Goal: Task Accomplishment & Management: Manage account settings

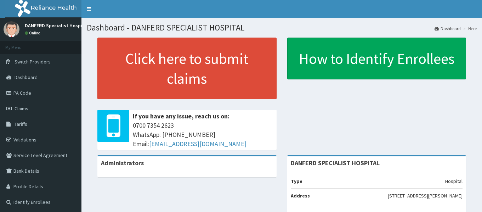
click at [23, 107] on span "Claims" at bounding box center [22, 108] width 14 height 6
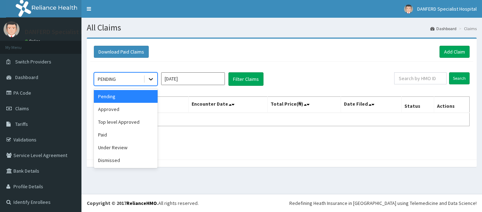
click at [150, 80] on icon at bounding box center [151, 79] width 4 height 2
click at [184, 79] on input "Sep 2025" at bounding box center [193, 78] width 64 height 13
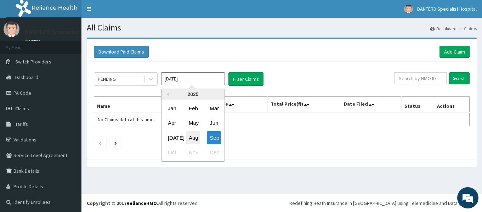
click at [197, 137] on div "Aug" at bounding box center [193, 137] width 14 height 13
type input "Aug 2025"
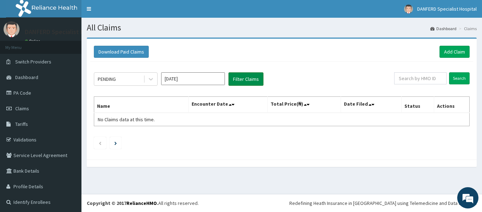
click at [247, 80] on button "Filter Claims" at bounding box center [246, 78] width 35 height 13
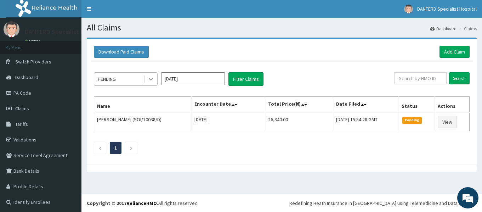
click at [149, 78] on icon at bounding box center [150, 79] width 7 height 7
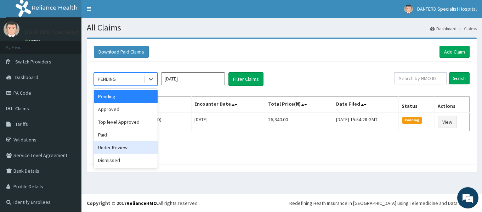
click at [118, 144] on div "Under Review" at bounding box center [126, 147] width 64 height 13
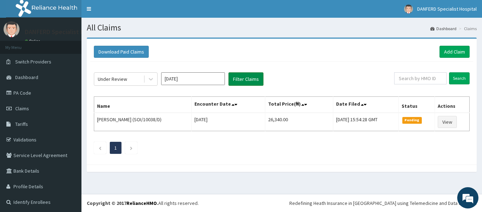
click at [241, 80] on button "Filter Claims" at bounding box center [246, 78] width 35 height 13
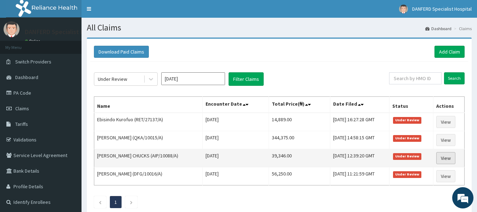
click at [447, 158] on link "View" at bounding box center [445, 158] width 19 height 12
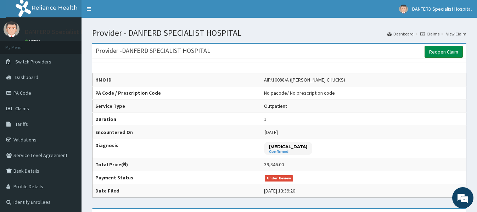
click at [439, 52] on link "Reopen Claim" at bounding box center [444, 52] width 38 height 12
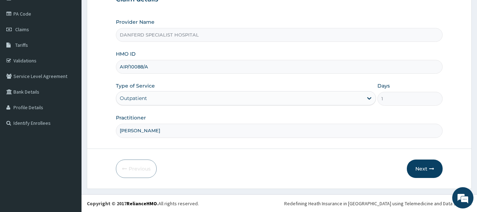
scroll to position [79, 0]
click at [421, 169] on button "Next" at bounding box center [425, 168] width 36 height 18
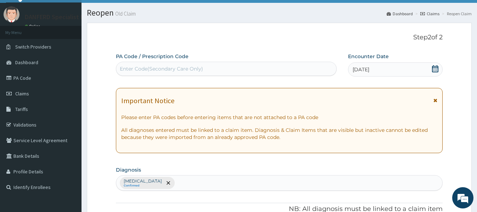
scroll to position [0, 0]
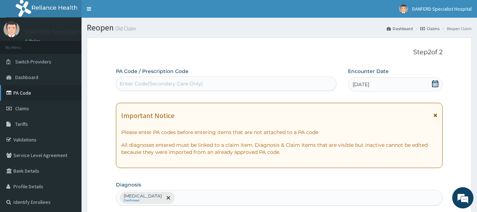
click at [21, 95] on link "PA Code" at bounding box center [41, 93] width 82 height 16
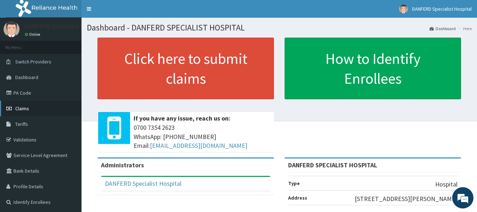
click at [23, 109] on span "Claims" at bounding box center [22, 108] width 14 height 6
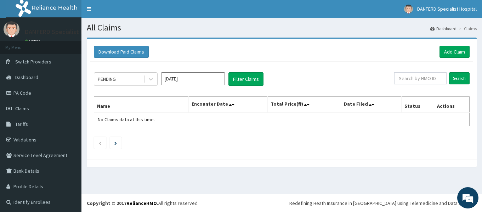
scroll to position [1, 0]
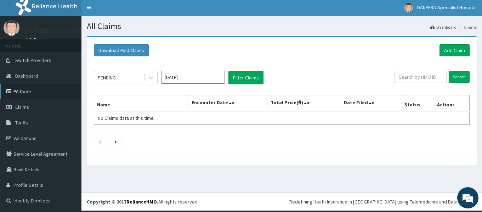
click at [26, 93] on link "PA Code" at bounding box center [41, 92] width 82 height 16
